Goal: Task Accomplishment & Management: Manage account settings

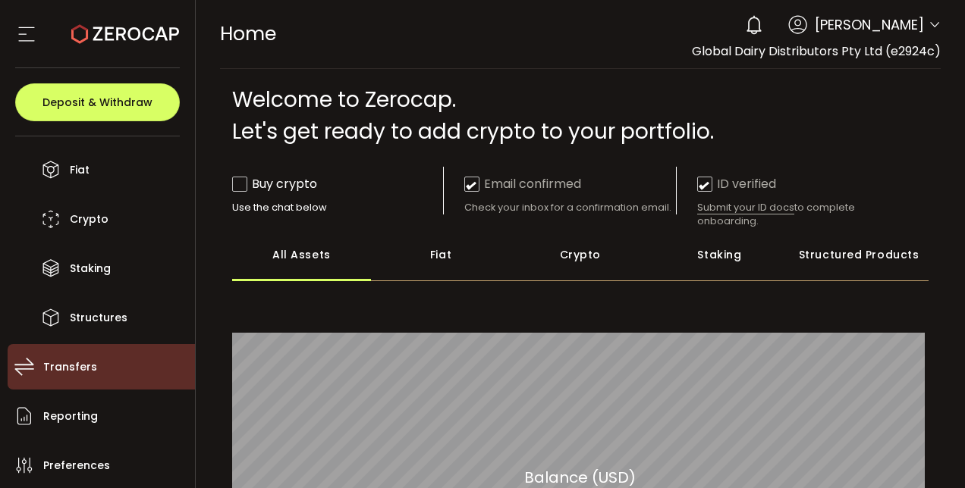
scroll to position [98, 0]
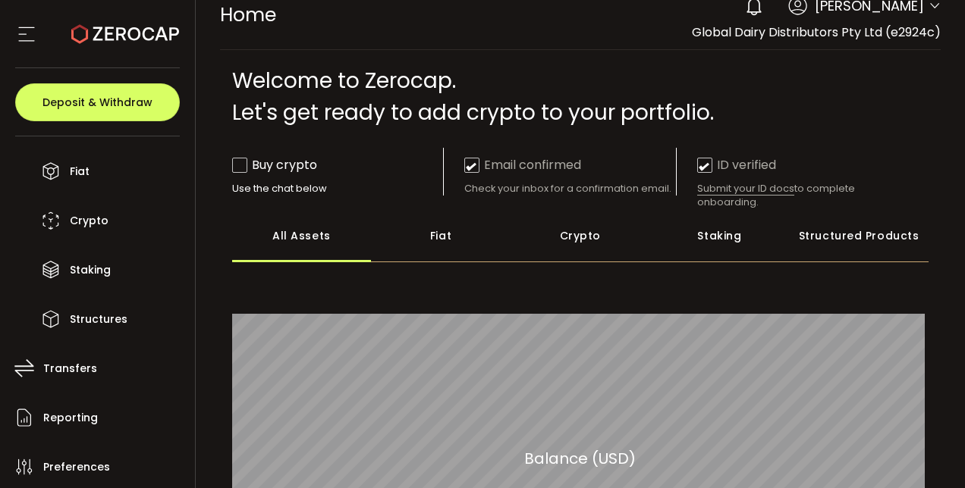
scroll to position [0, 0]
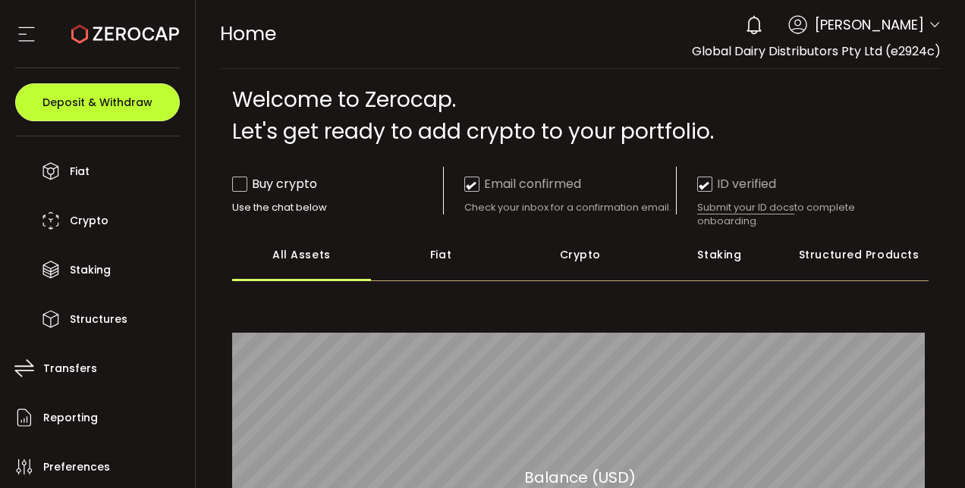
click at [68, 114] on button "Deposit & Withdraw" at bounding box center [97, 102] width 165 height 38
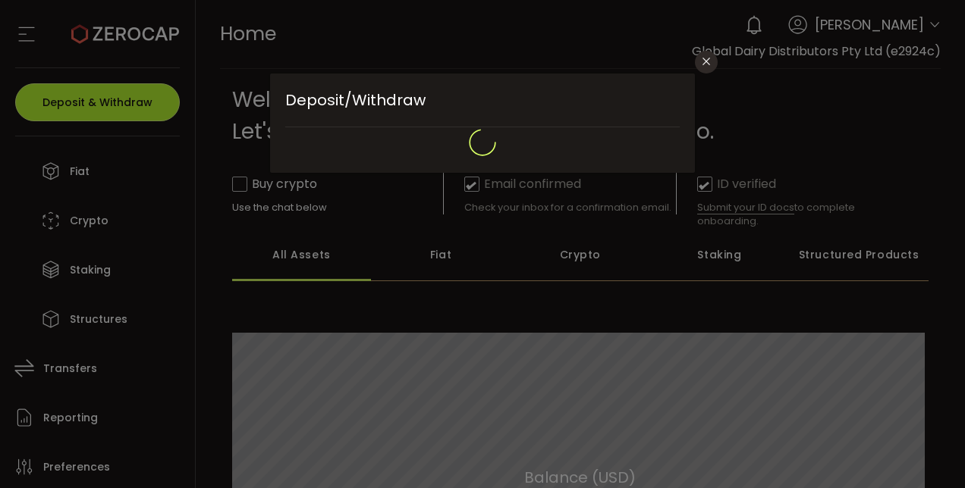
type input "**********"
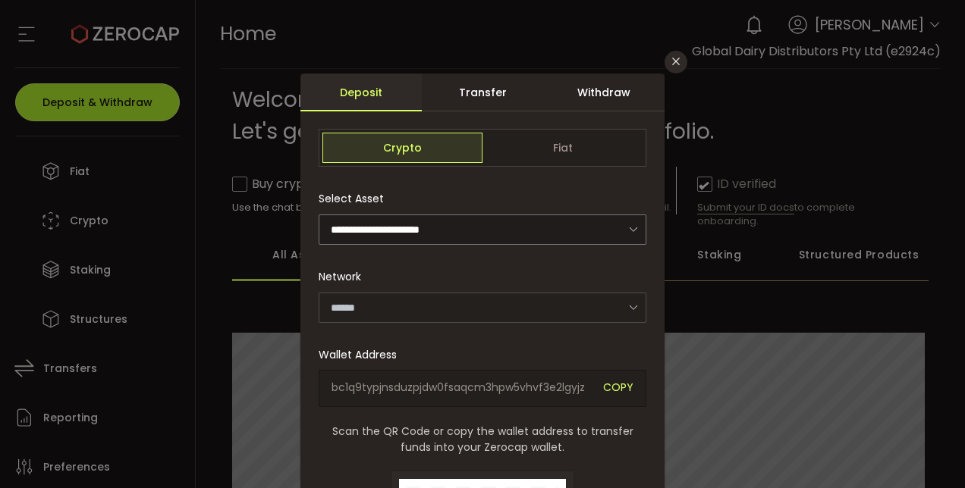
type input "*******"
click at [604, 384] on span "COPY" at bounding box center [618, 388] width 30 height 17
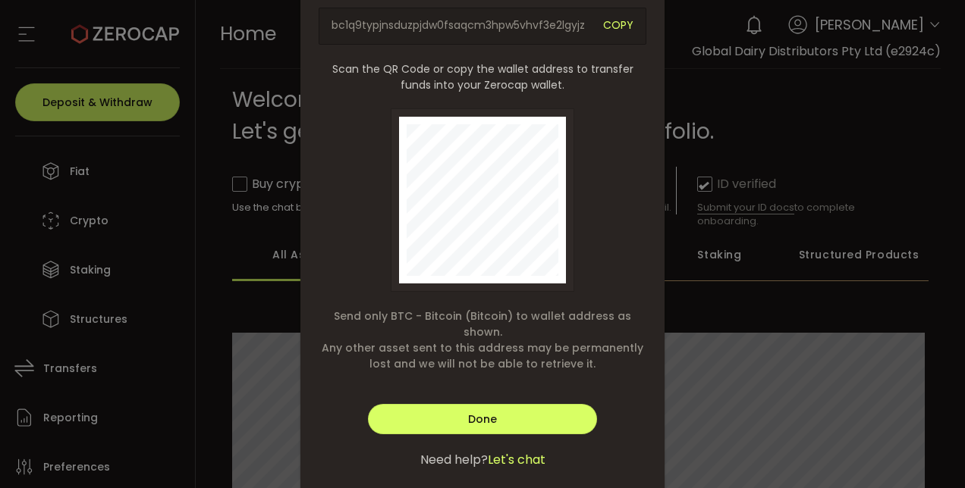
scroll to position [388, 0]
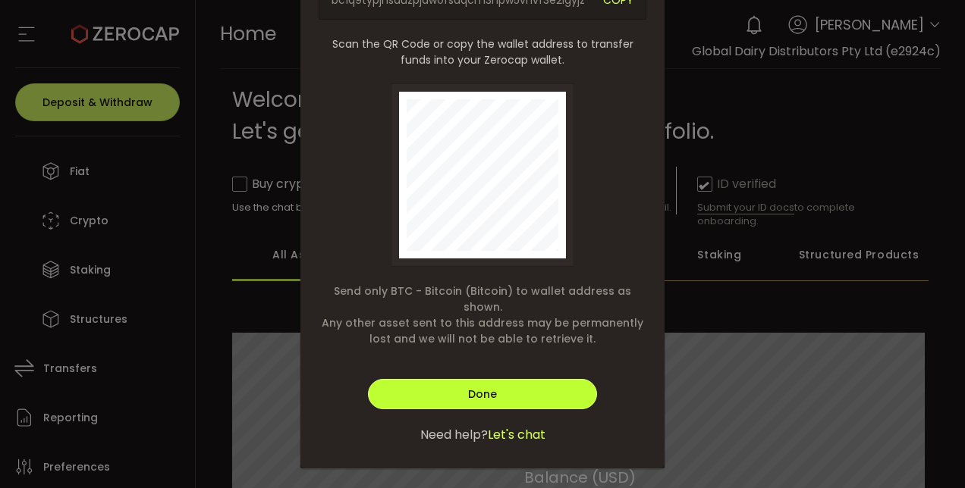
click at [490, 387] on span "Done" at bounding box center [482, 394] width 29 height 15
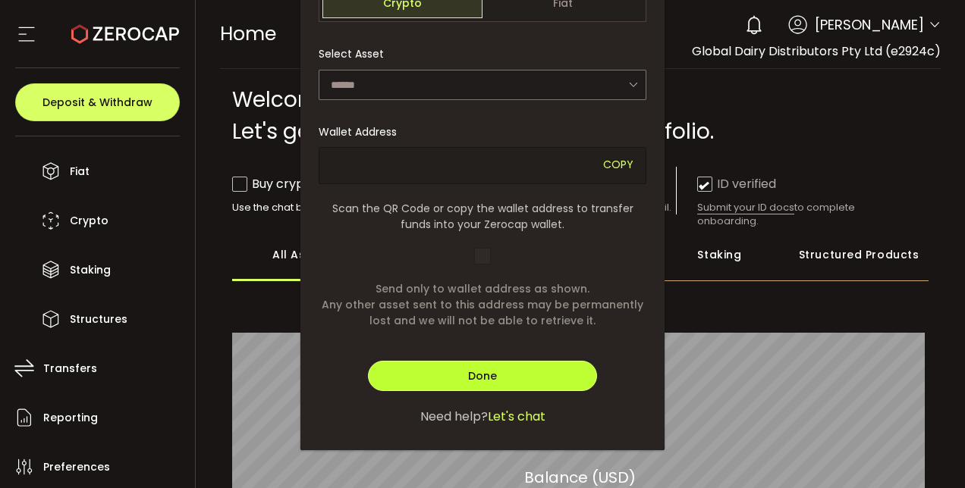
scroll to position [143, 0]
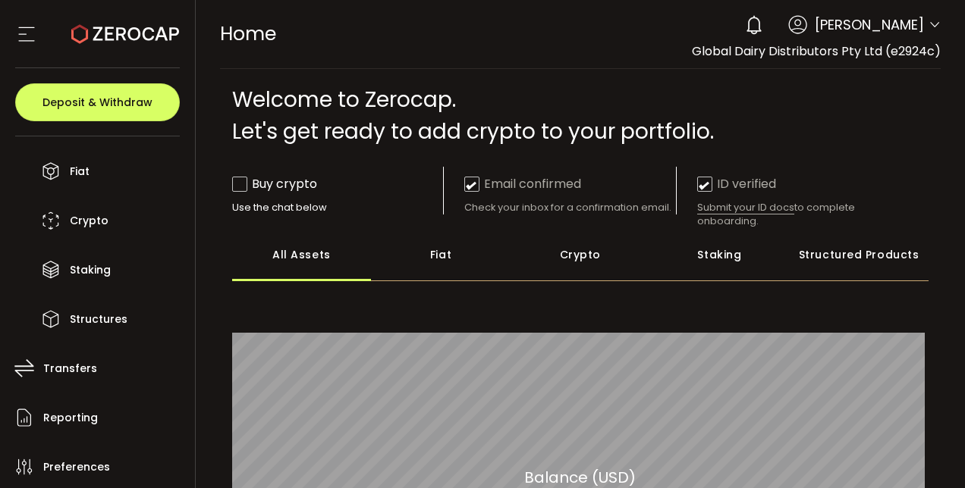
click at [22, 37] on icon at bounding box center [26, 34] width 23 height 23
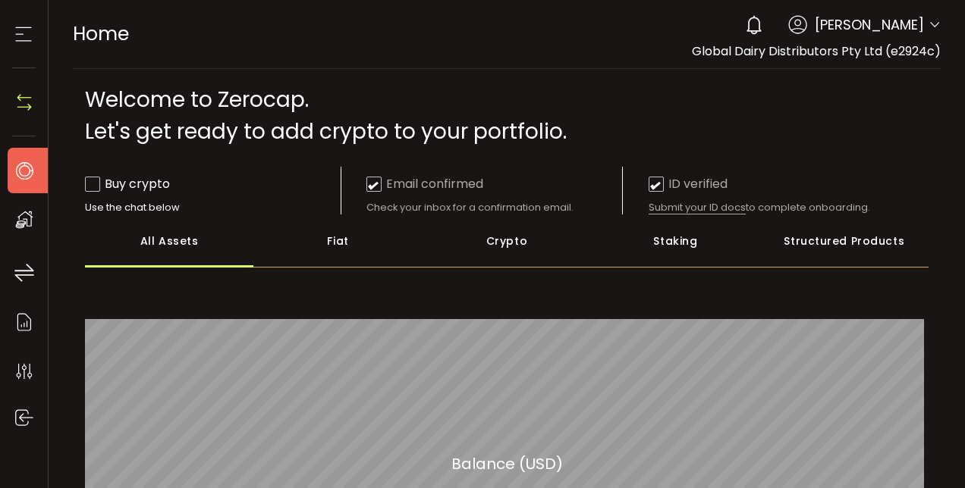
click at [22, 37] on icon at bounding box center [23, 34] width 23 height 23
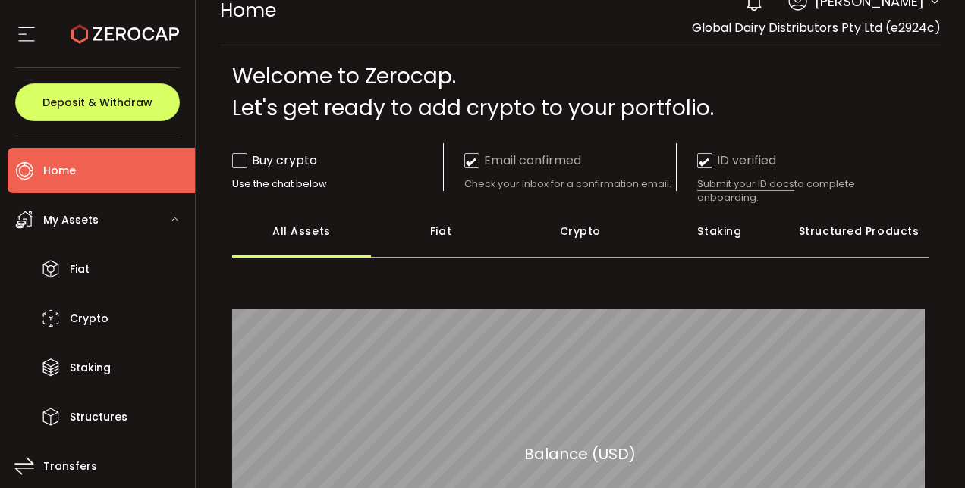
scroll to position [0, 0]
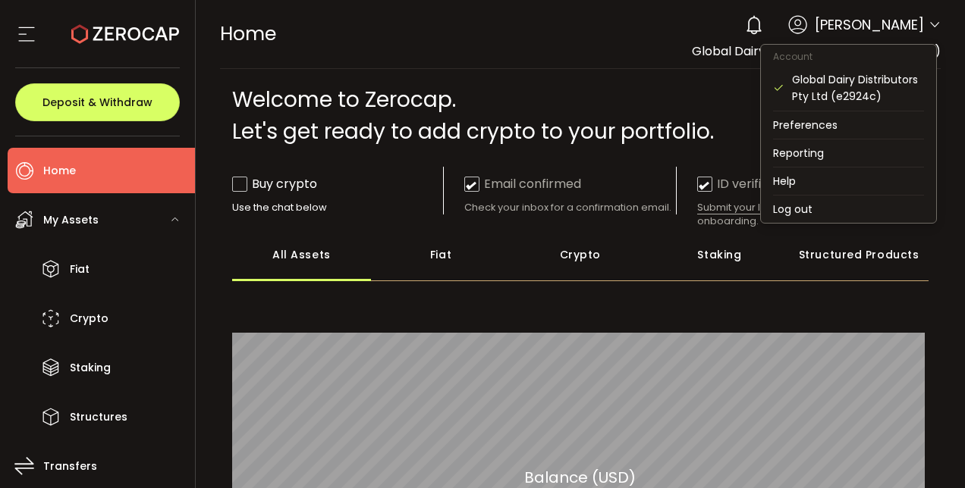
click at [929, 24] on icon at bounding box center [934, 25] width 12 height 12
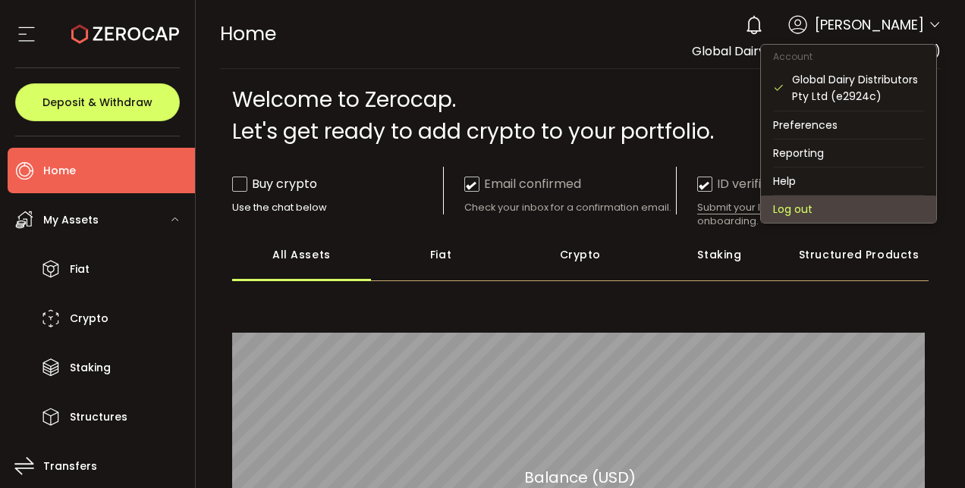
click at [783, 203] on li "Log out" at bounding box center [848, 209] width 175 height 27
